Goal: Task Accomplishment & Management: Use online tool/utility

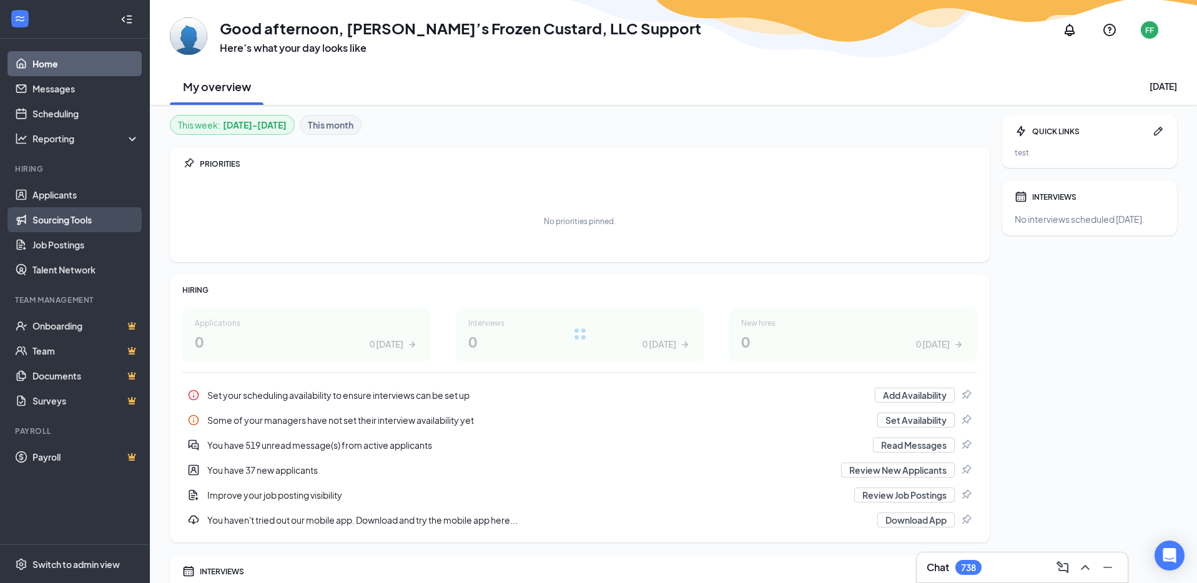
click at [56, 222] on link "Sourcing Tools" at bounding box center [85, 219] width 107 height 25
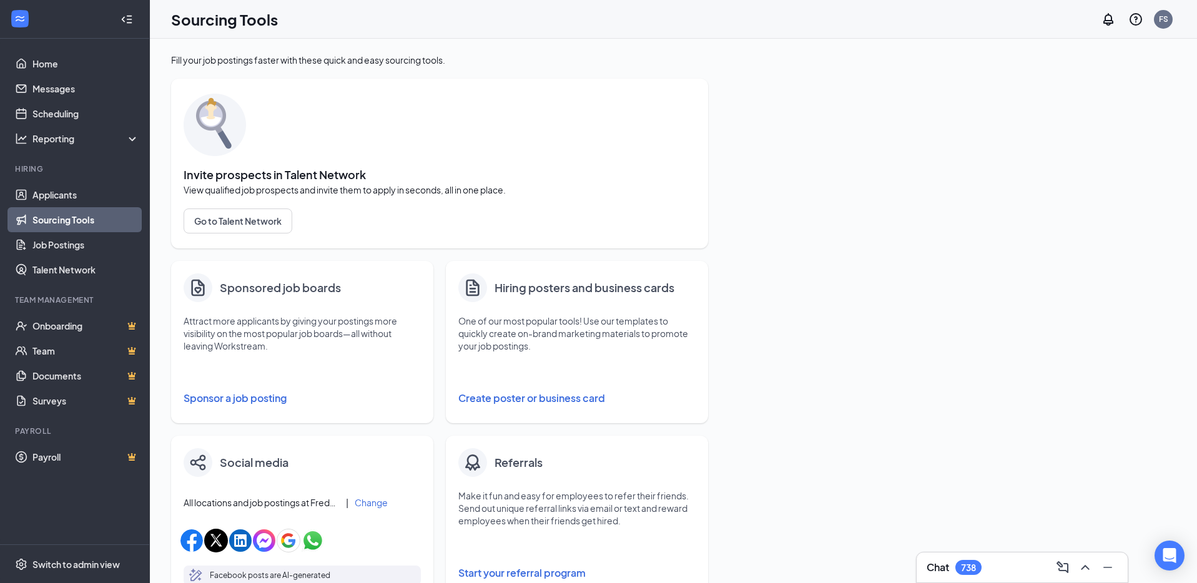
click at [504, 395] on button "Create poster or business card" at bounding box center [576, 398] width 237 height 25
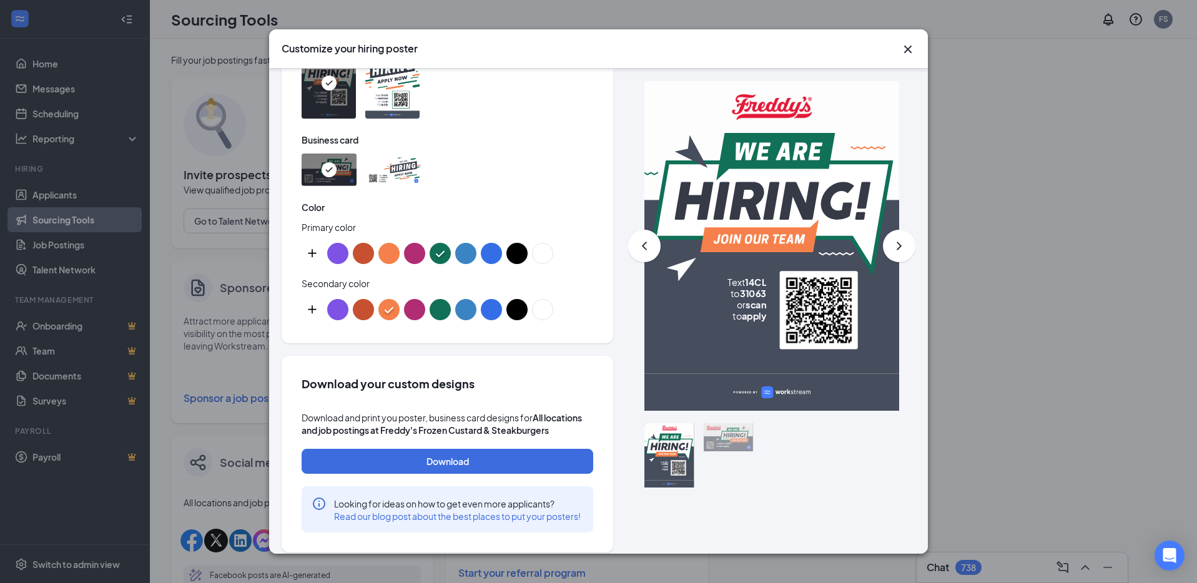
scroll to position [606, 0]
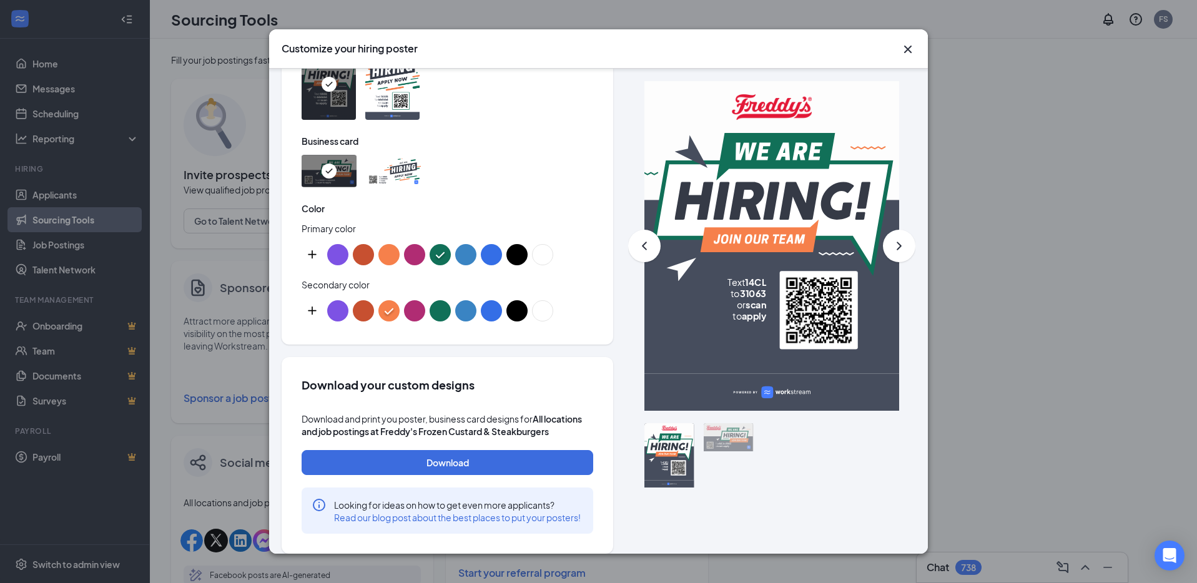
click at [354, 252] on button "color button #C75030" at bounding box center [363, 254] width 21 height 21
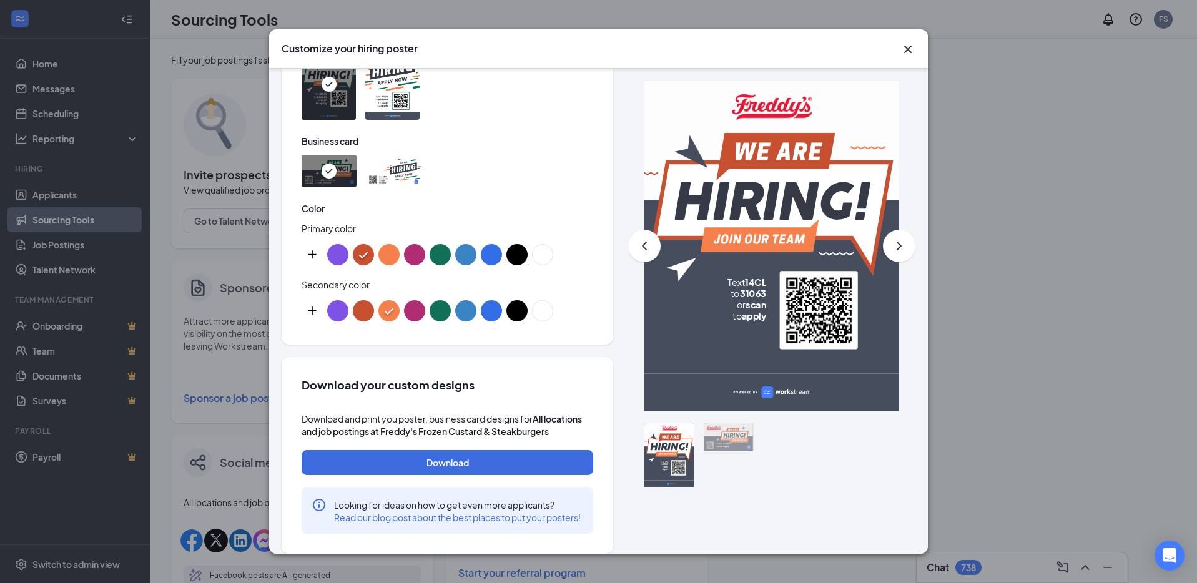
click at [360, 308] on button "color button #C75030" at bounding box center [363, 310] width 21 height 21
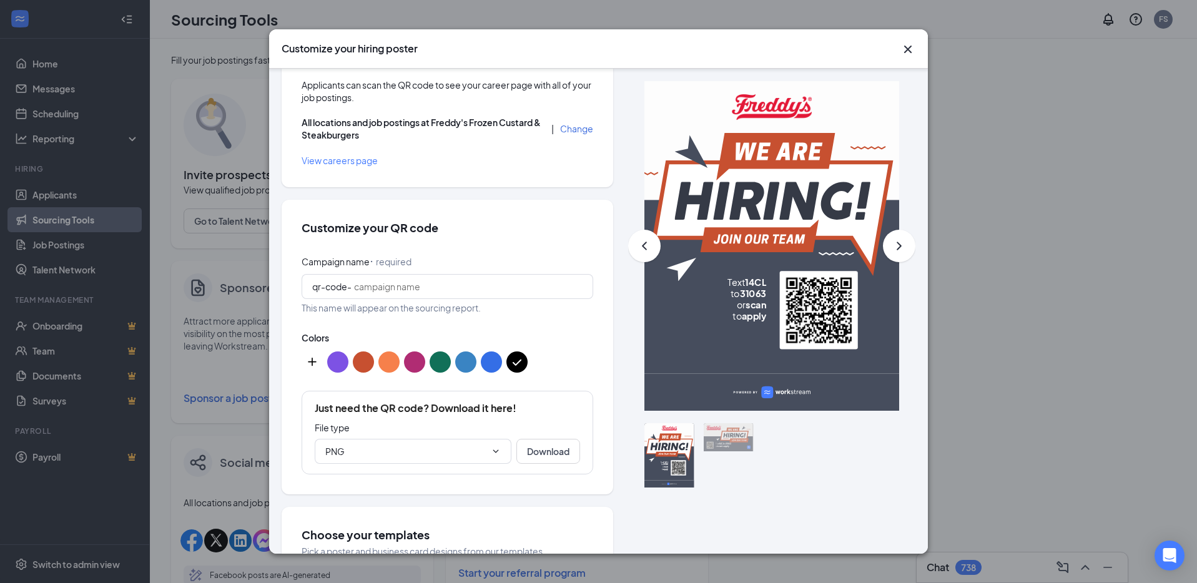
scroll to position [57, 0]
click at [488, 360] on button "color button #346EE6" at bounding box center [491, 362] width 21 height 21
click at [908, 47] on icon "Cross" at bounding box center [907, 49] width 15 height 15
